Goal: Information Seeking & Learning: Learn about a topic

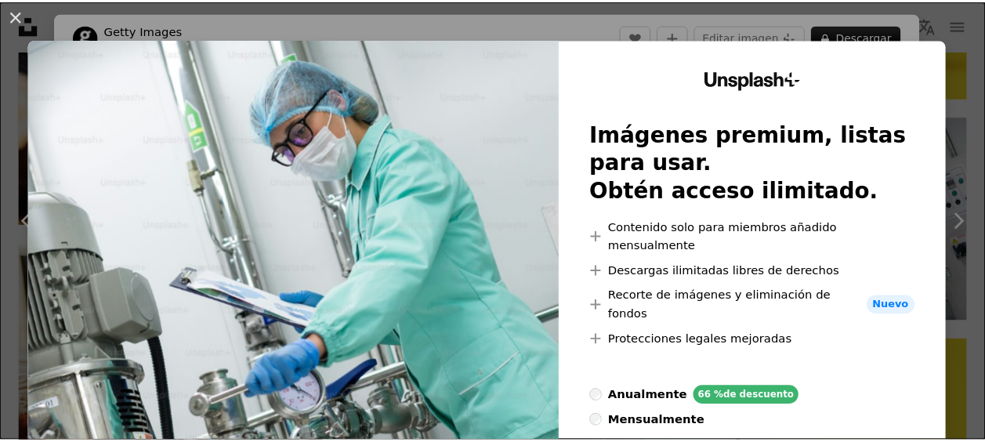
scroll to position [78, 0]
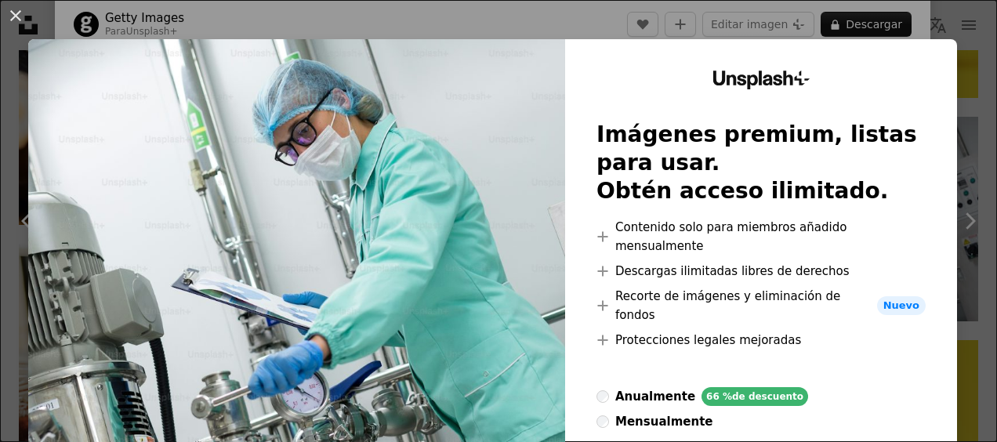
click at [951, 48] on div "An X shape Unsplash+ Imágenes premium, listas para usar. Obtén acceso ilimitado…" at bounding box center [498, 221] width 997 height 442
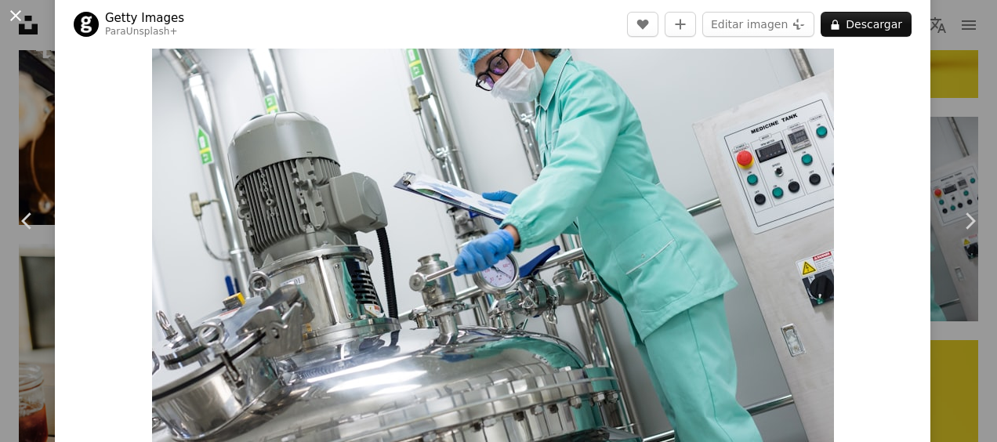
click at [19, 17] on button "An X shape" at bounding box center [15, 15] width 19 height 19
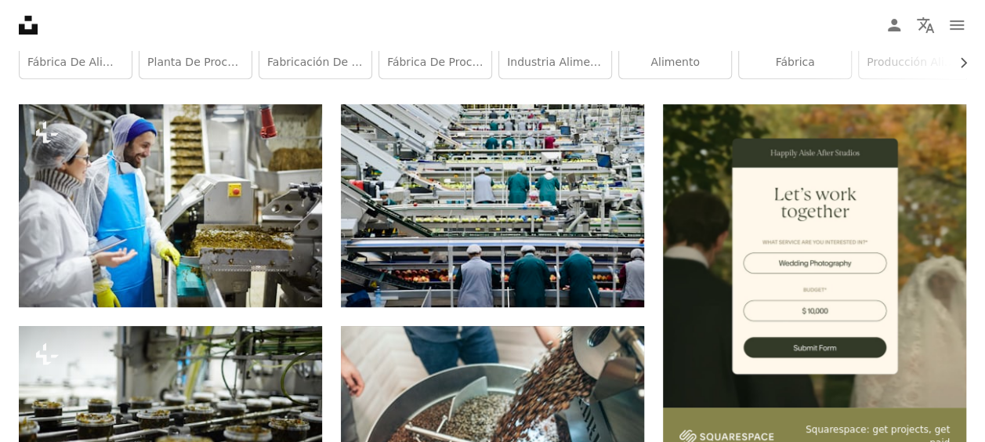
scroll to position [313, 0]
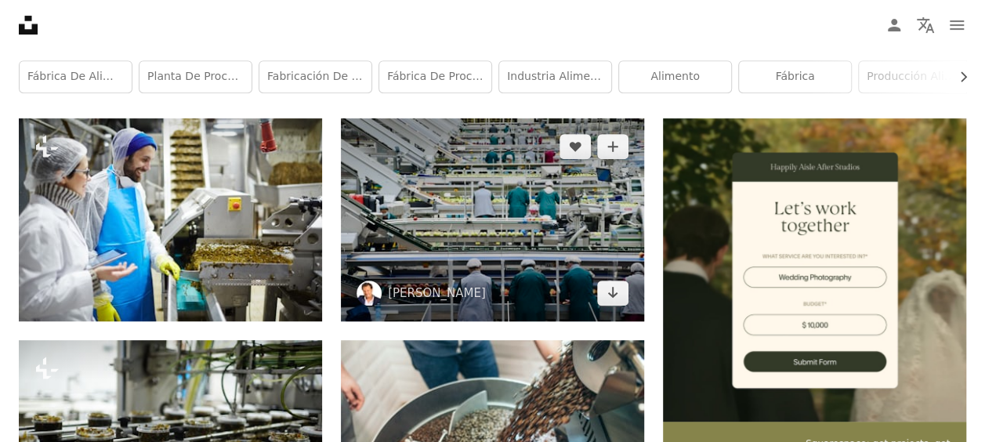
click at [453, 199] on img at bounding box center [492, 219] width 303 height 202
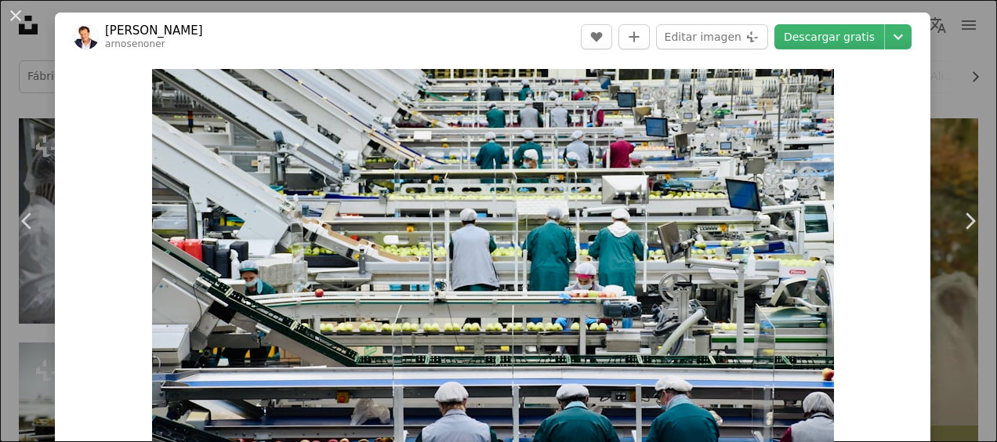
click at [7, 17] on button "An X shape" at bounding box center [15, 15] width 19 height 19
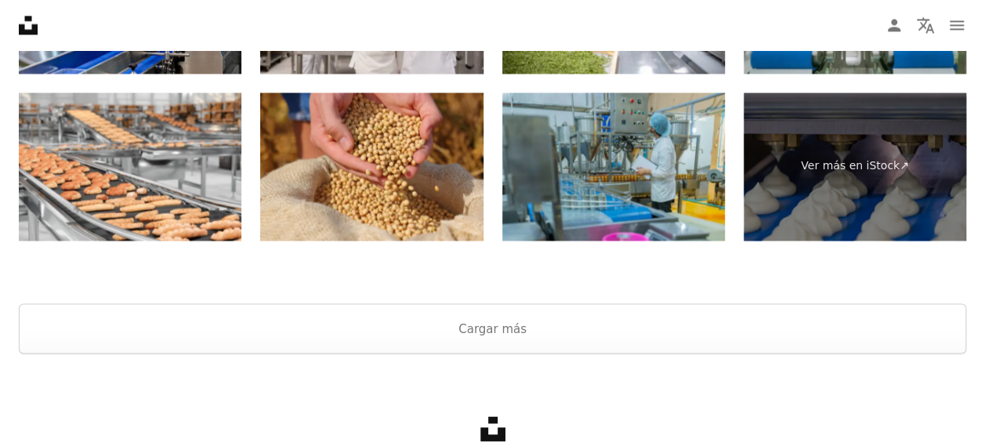
scroll to position [4231, 0]
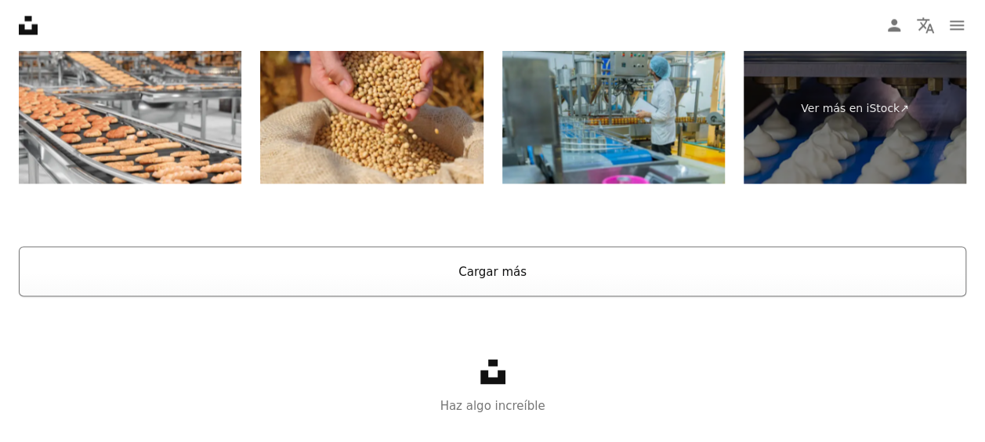
click at [545, 261] on button "Cargar más" at bounding box center [492, 271] width 947 height 50
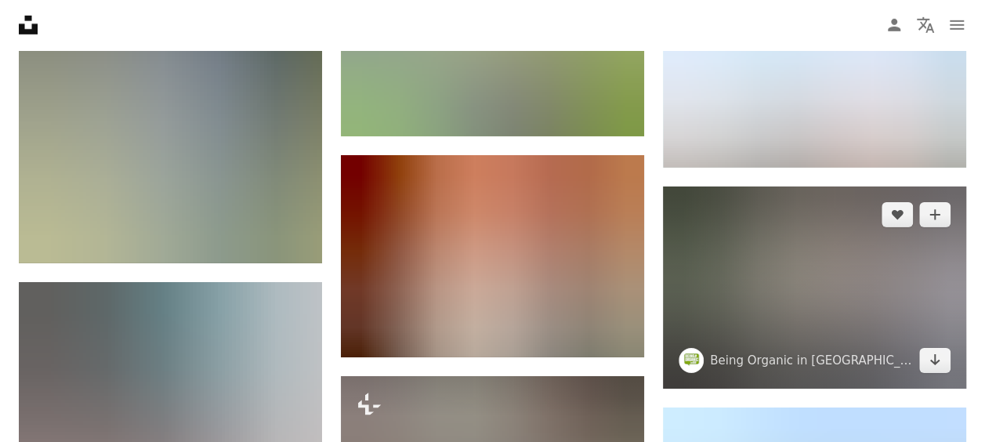
scroll to position [8384, 0]
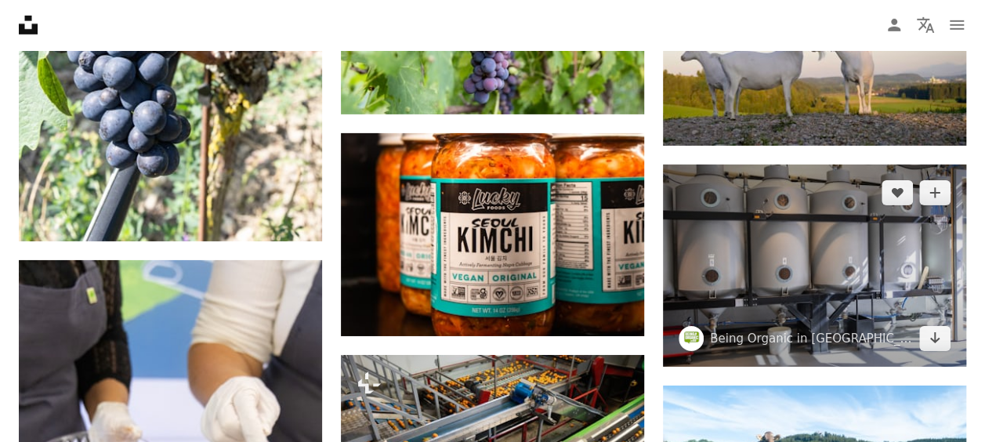
click at [798, 273] on img at bounding box center [814, 266] width 303 height 202
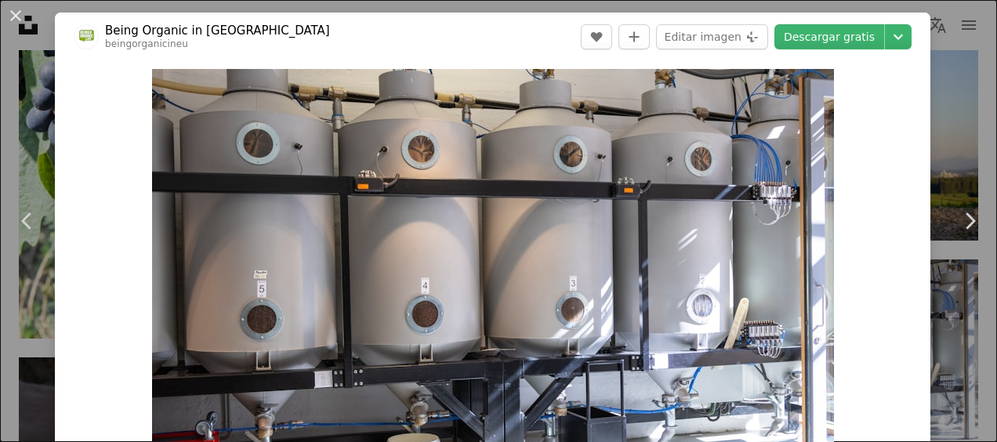
click at [913, 221] on div "Zoom in" at bounding box center [492, 296] width 875 height 470
click at [942, 207] on link "Chevron right" at bounding box center [969, 221] width 55 height 150
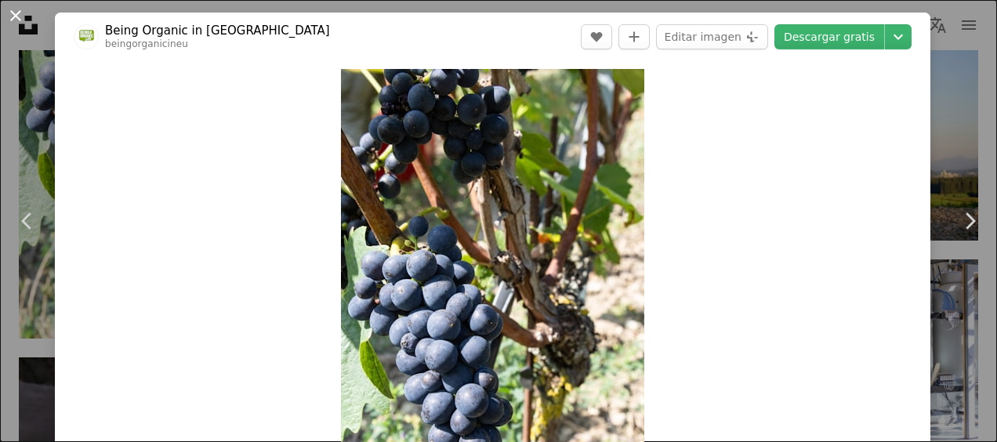
click at [6, 12] on button "An X shape" at bounding box center [15, 15] width 19 height 19
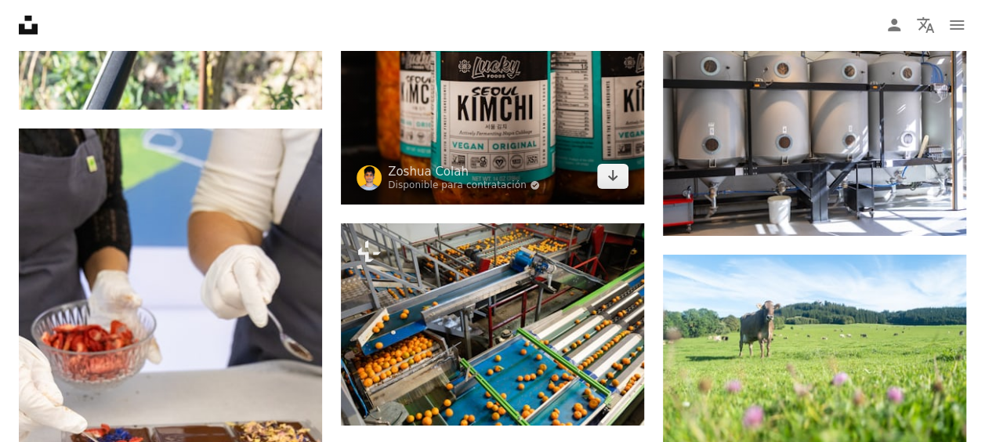
scroll to position [8540, 0]
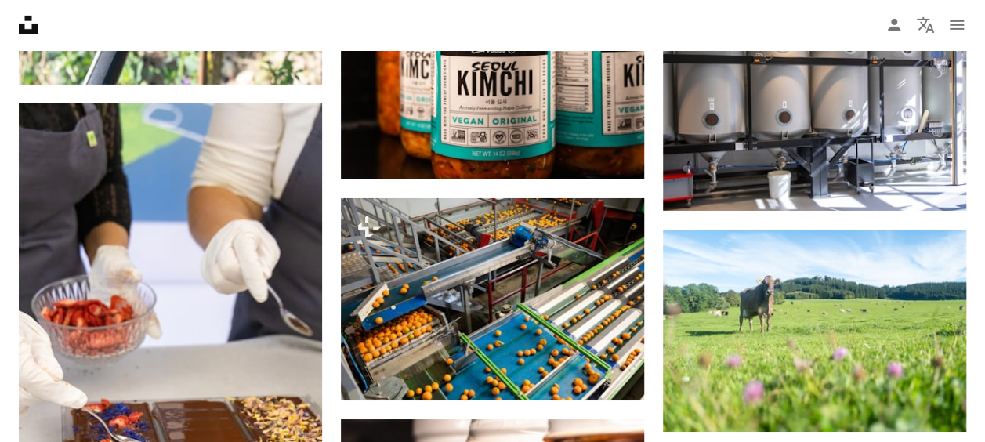
drag, startPoint x: 461, startPoint y: 250, endPoint x: 3, endPoint y: 169, distance: 464.6
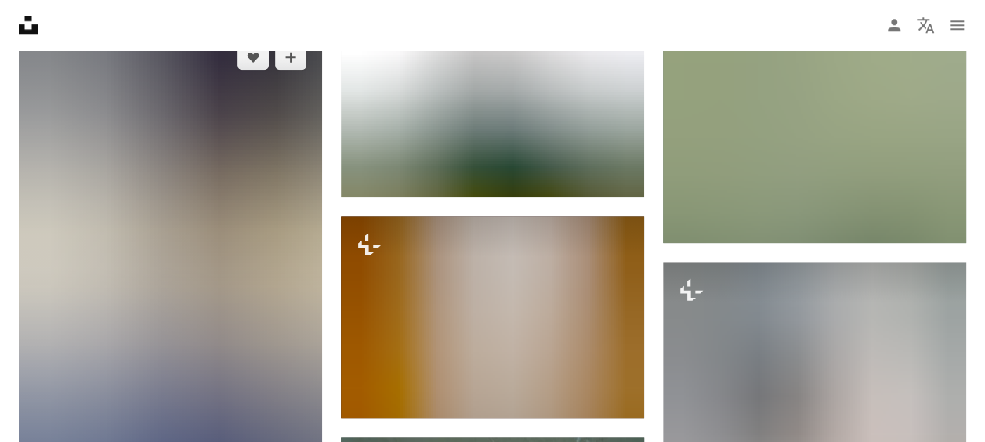
scroll to position [21468, 0]
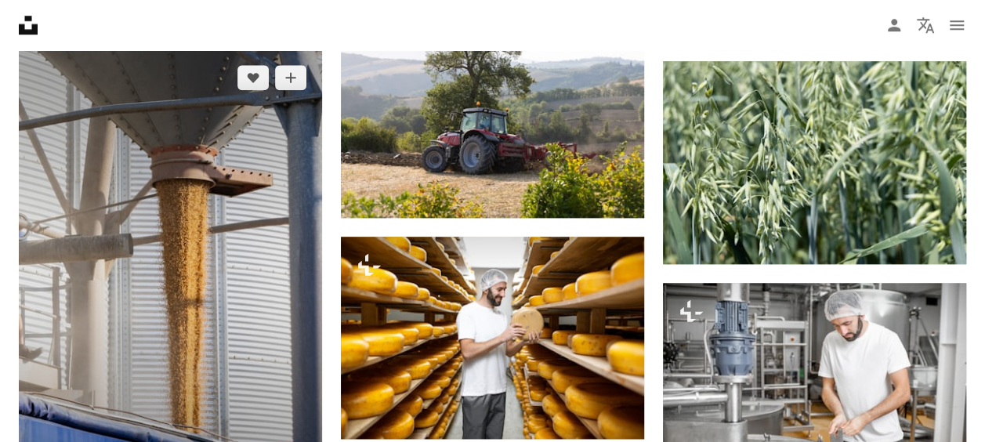
click at [224, 229] on img at bounding box center [170, 276] width 303 height 455
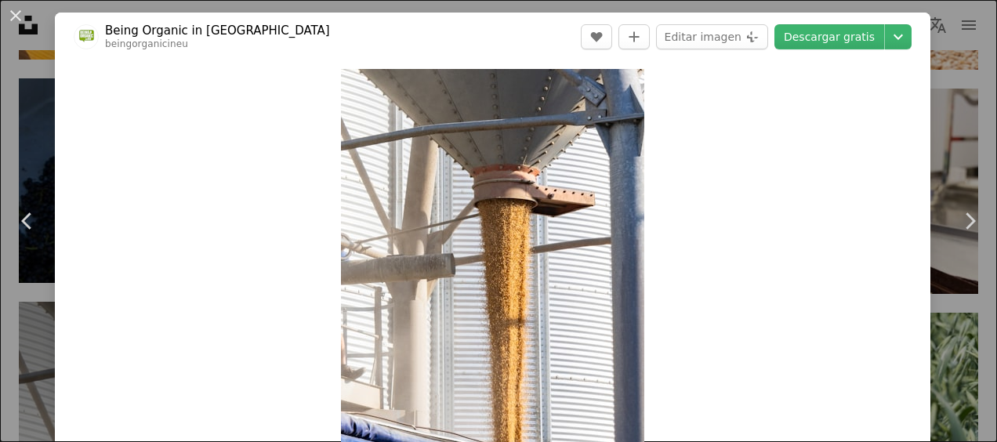
drag, startPoint x: 19, startPoint y: 20, endPoint x: 206, endPoint y: 115, distance: 209.9
click at [19, 20] on button "An X shape" at bounding box center [15, 15] width 19 height 19
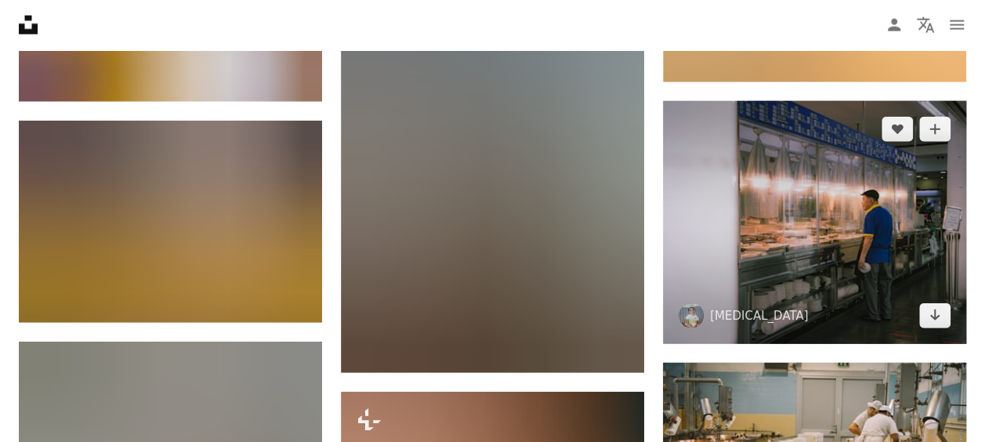
scroll to position [22800, 0]
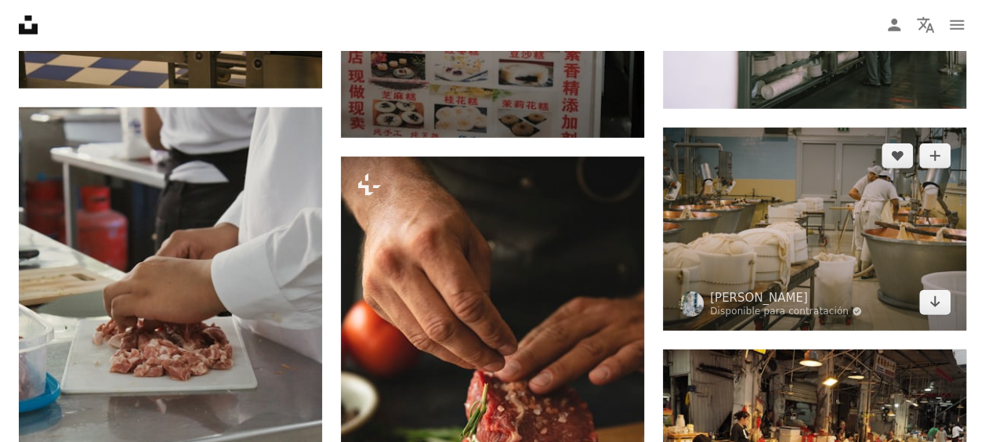
click at [765, 219] on img at bounding box center [814, 229] width 303 height 202
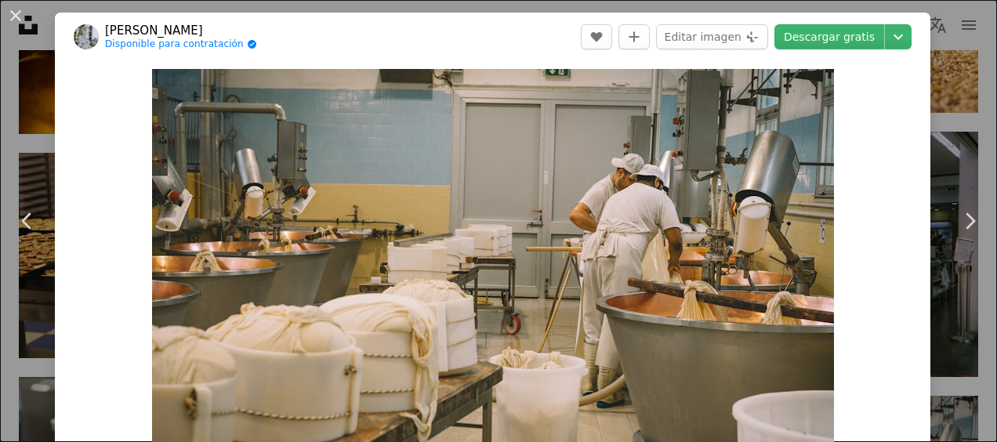
drag, startPoint x: 24, startPoint y: 12, endPoint x: 255, endPoint y: 93, distance: 245.1
click at [24, 12] on button "An X shape" at bounding box center [15, 15] width 19 height 19
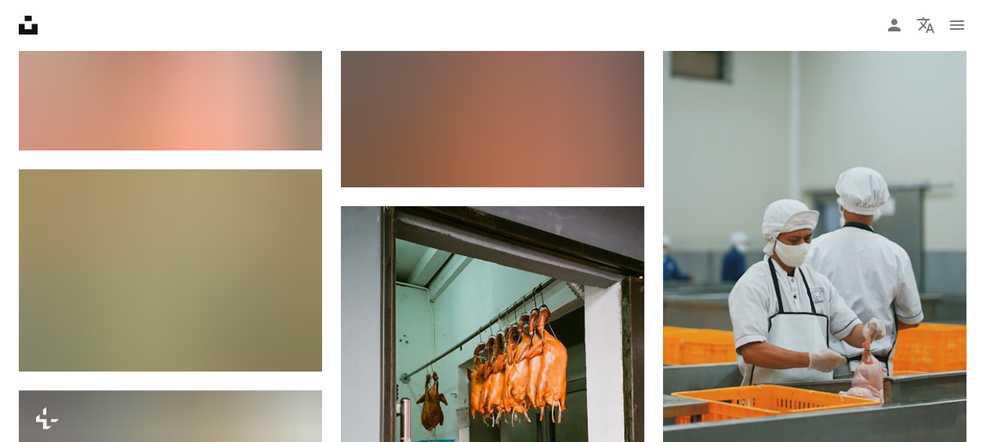
scroll to position [23819, 0]
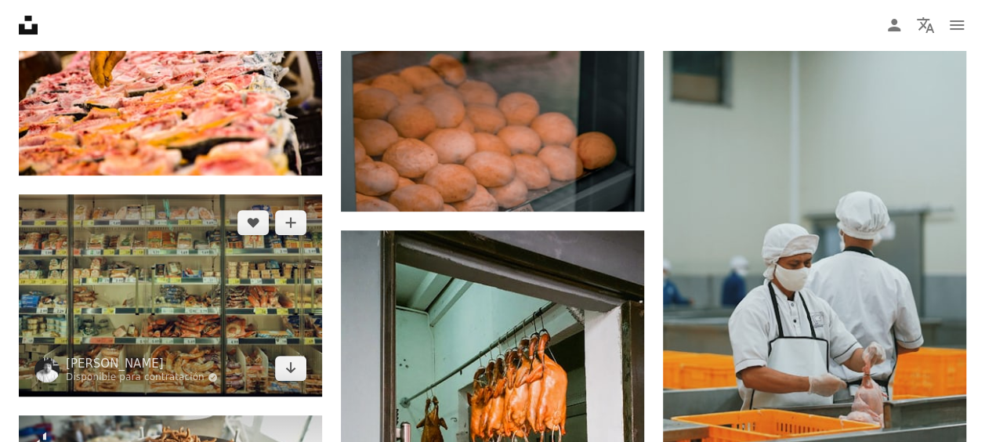
click at [219, 273] on img at bounding box center [170, 295] width 303 height 202
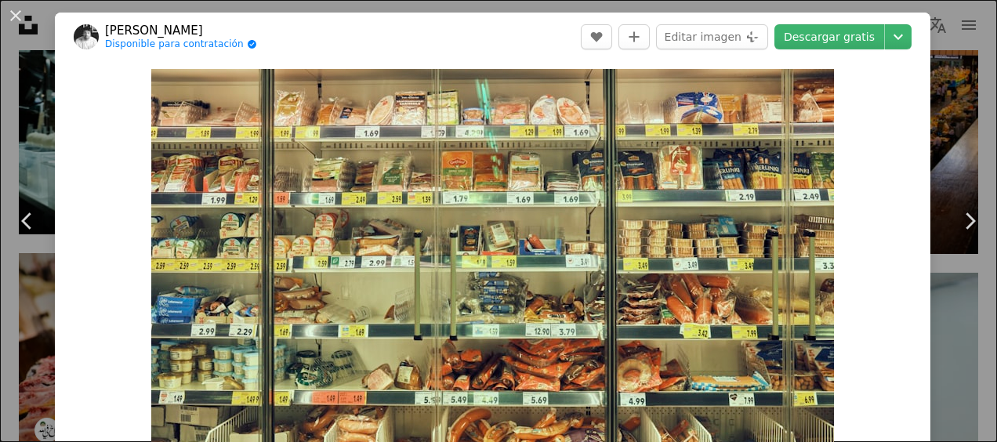
drag, startPoint x: 19, startPoint y: 17, endPoint x: 268, endPoint y: 132, distance: 274.5
click at [19, 17] on button "An X shape" at bounding box center [15, 15] width 19 height 19
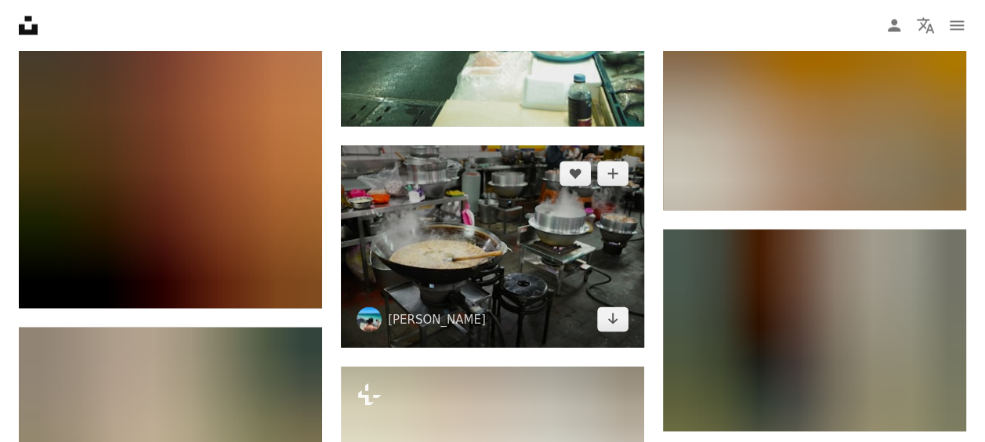
scroll to position [24994, 0]
